Goal: Transaction & Acquisition: Book appointment/travel/reservation

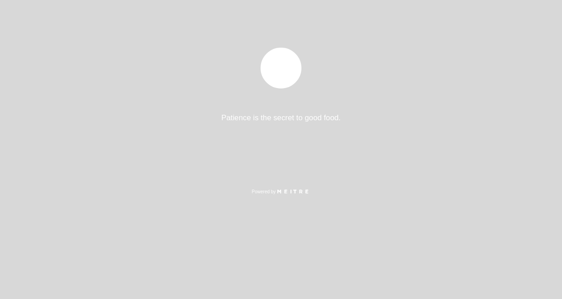
select select "es"
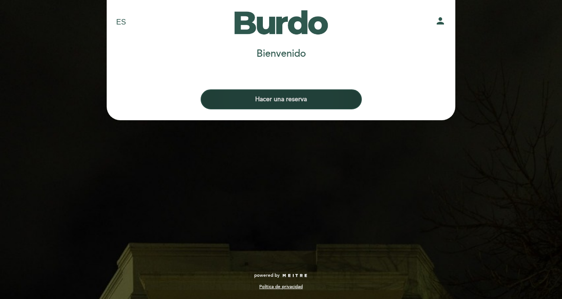
click at [272, 100] on button "Hacer una reserva" at bounding box center [281, 99] width 161 height 20
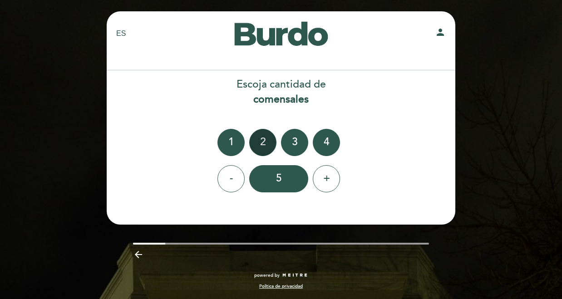
click at [266, 138] on div "2" at bounding box center [262, 142] width 27 height 27
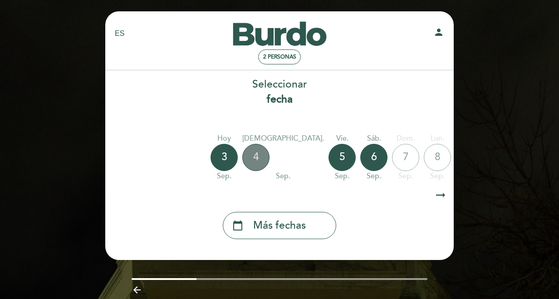
click at [259, 155] on div "4" at bounding box center [255, 157] width 27 height 27
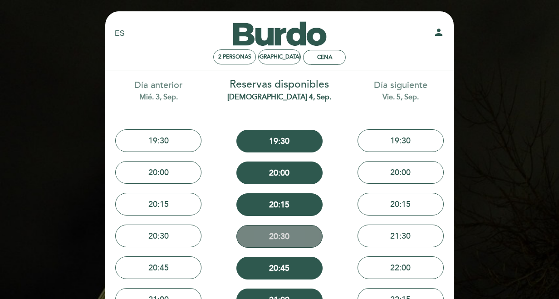
click at [271, 233] on button "20:30" at bounding box center [279, 236] width 86 height 23
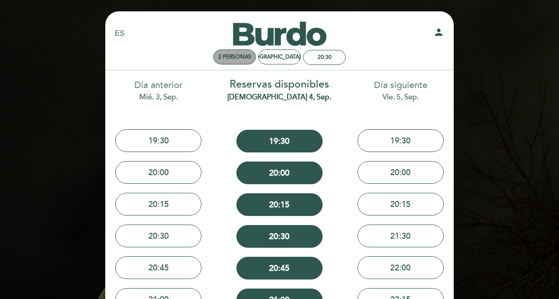
click at [224, 56] on span "2 personas" at bounding box center [234, 57] width 33 height 7
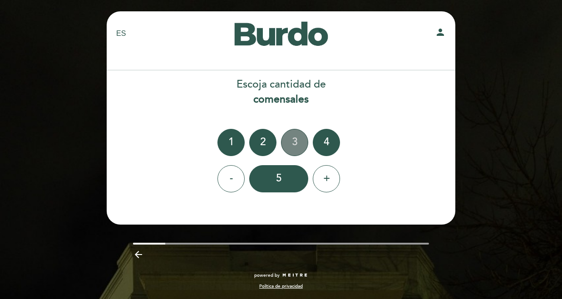
click at [294, 143] on div "3" at bounding box center [294, 142] width 27 height 27
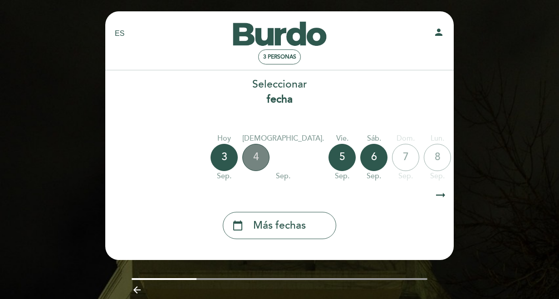
click at [256, 159] on div "4" at bounding box center [255, 157] width 27 height 27
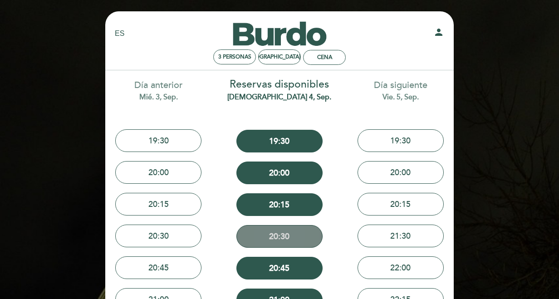
click at [277, 237] on button "20:30" at bounding box center [279, 236] width 86 height 23
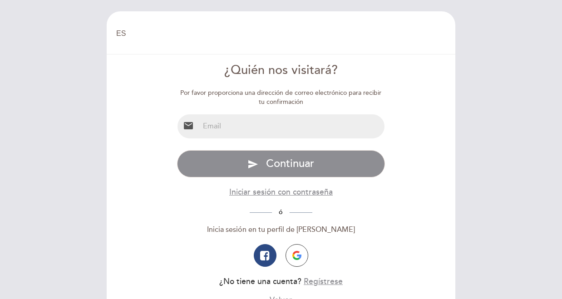
select select "es"
type input "ale@fotorun.com.ar"
click at [281, 163] on button "send Continuar" at bounding box center [281, 163] width 208 height 27
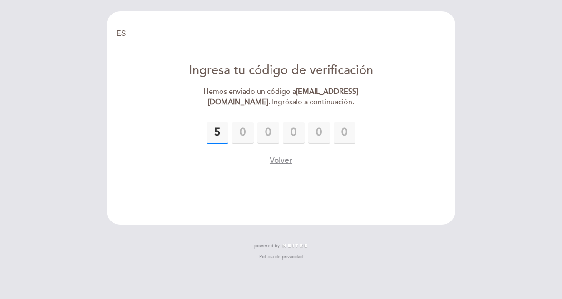
type input "5"
type input "0"
type input "6"
type input "2"
type input "8"
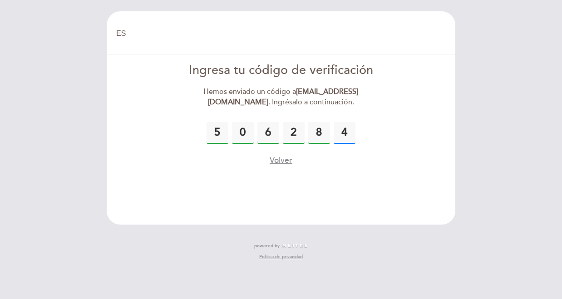
type input "4"
